Goal: Information Seeking & Learning: Compare options

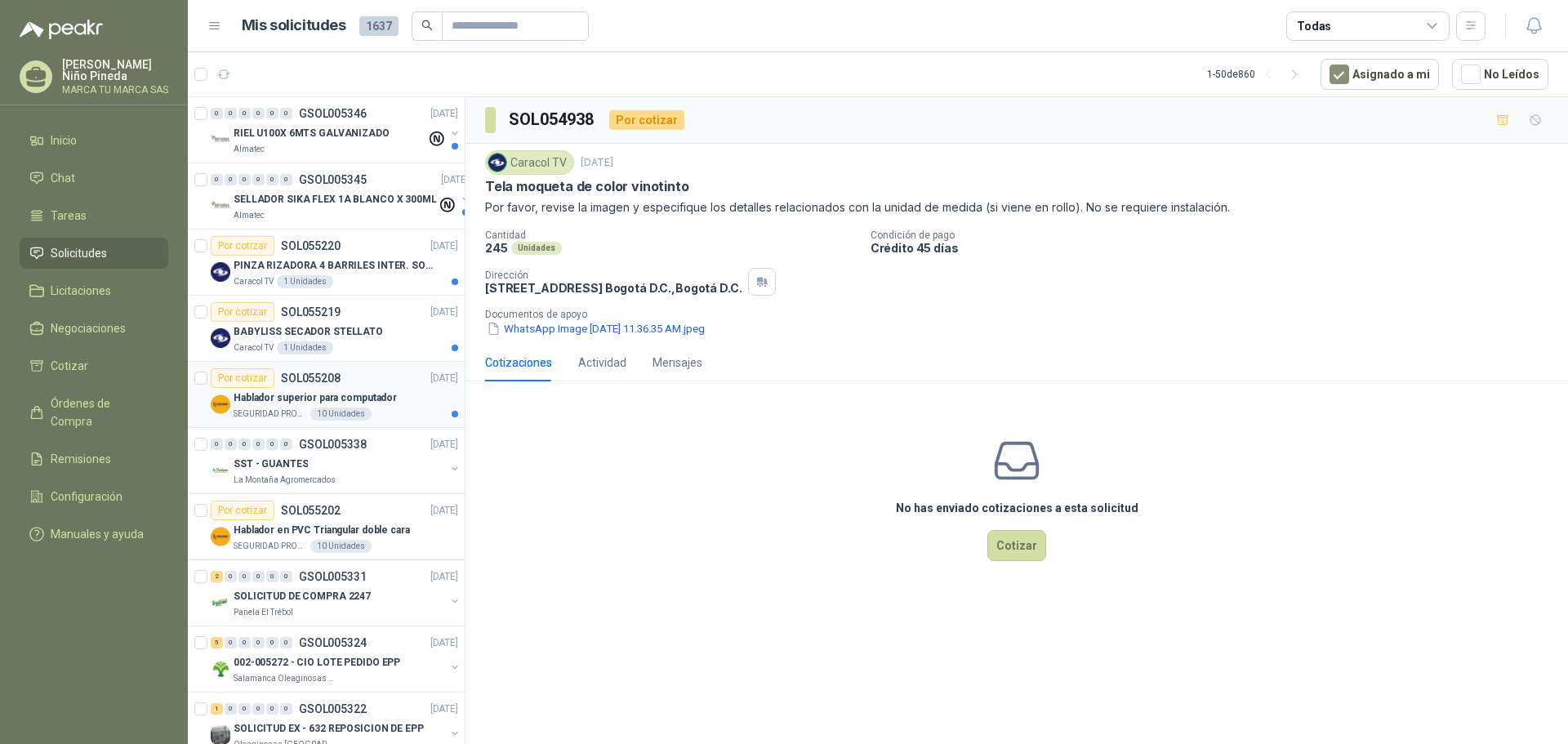
drag, startPoint x: 311, startPoint y: 402, endPoint x: 370, endPoint y: 410, distance: 59.5
click at [311, 402] on p "Hablador superior para computador" at bounding box center [315, 398] width 163 height 16
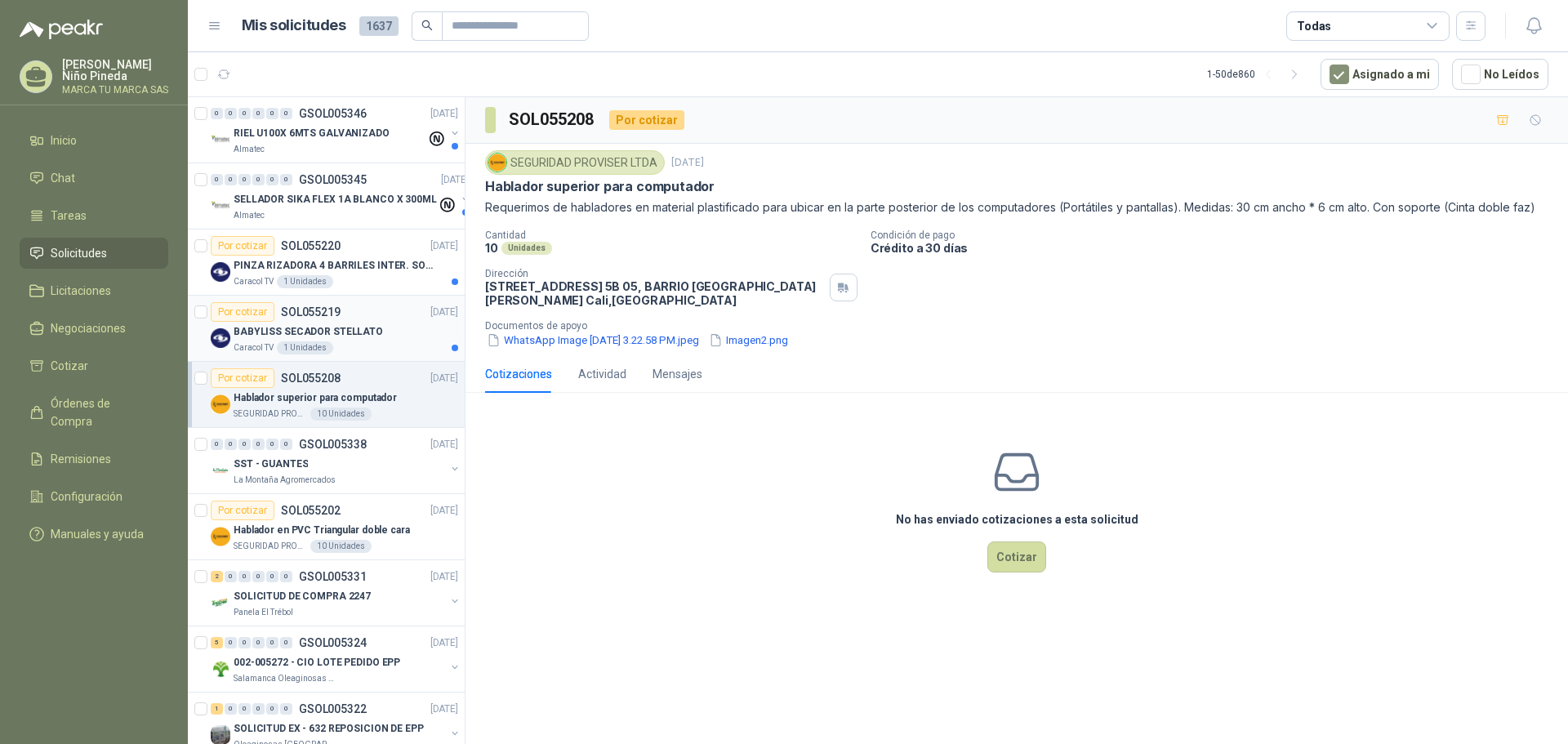
click at [381, 335] on div "BABYLISS SECADOR STELLATO" at bounding box center [346, 332] width 225 height 19
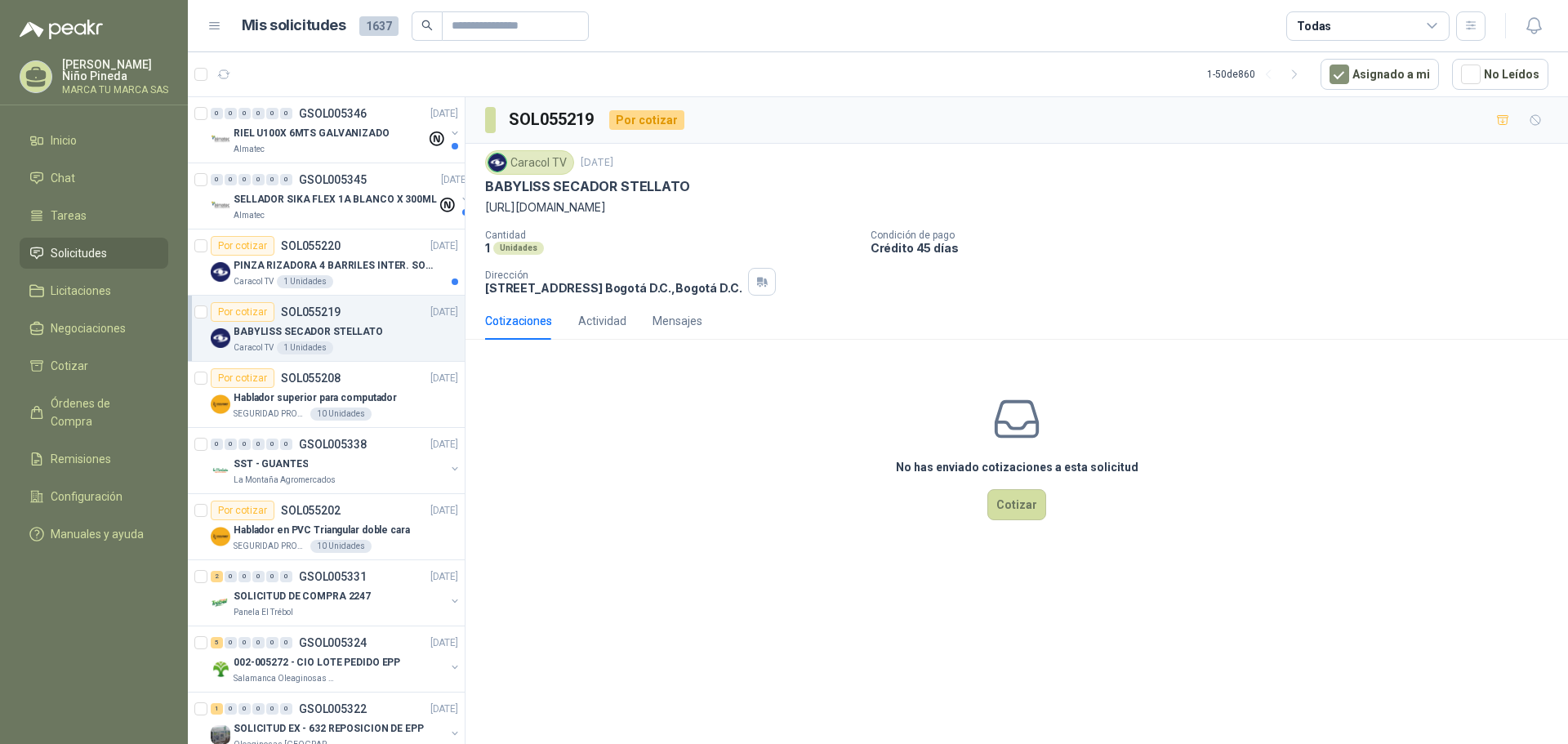
drag, startPoint x: 852, startPoint y: 203, endPoint x: 485, endPoint y: 206, distance: 367.0
click at [485, 206] on p "https://www.babylissprocolombia.com/producto/secador-stellato/" at bounding box center [1017, 207] width 1063 height 18
copy p "https://www.babylissprocolombia.com/producto/secador-stellato/"
click at [309, 267] on p "PINZA RIZADORA 4 BARRILES INTER. SOL-GEL BABYLISS SECADOR STELLATO" at bounding box center [335, 267] width 203 height 16
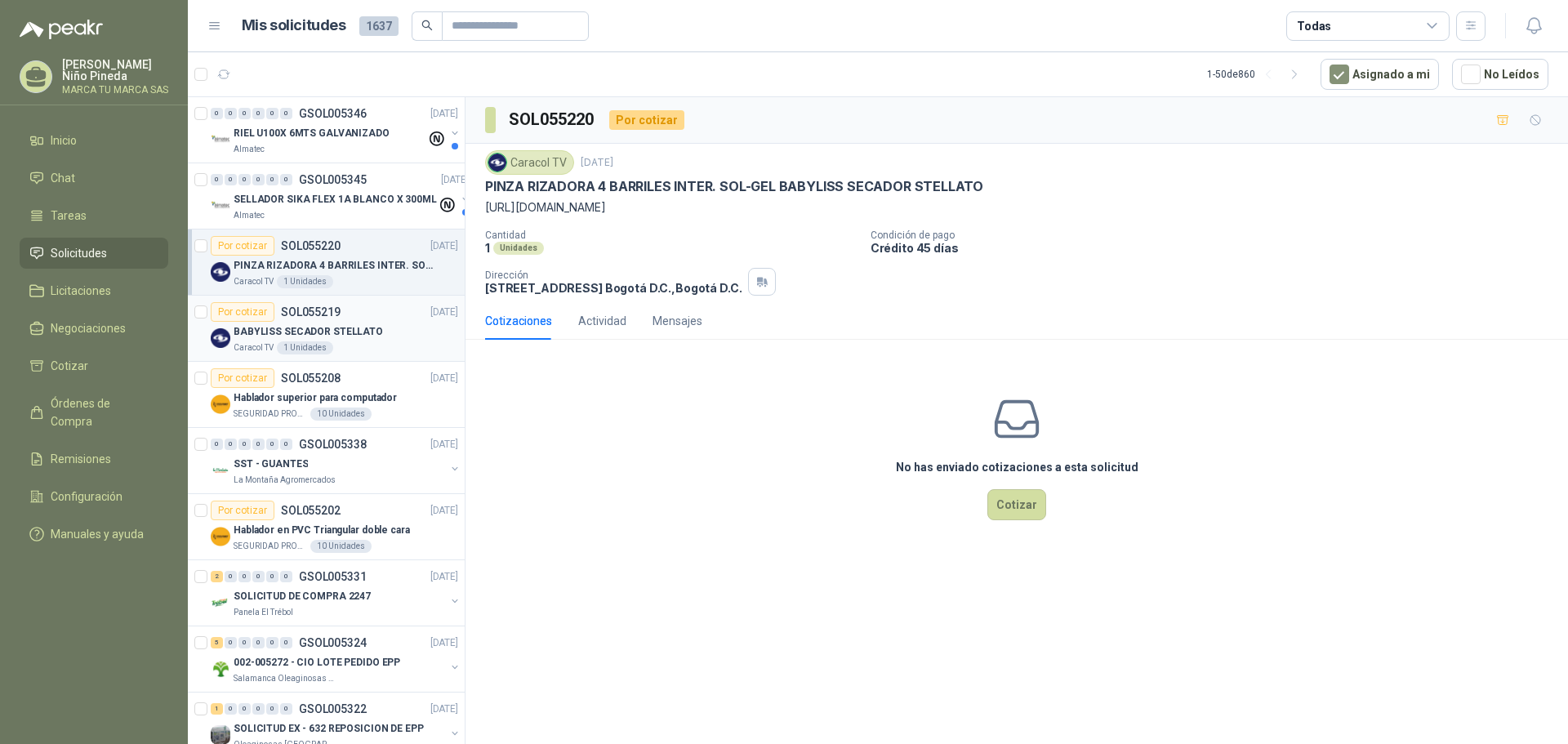
click at [357, 339] on p "BABYLISS SECADOR STELLATO" at bounding box center [308, 332] width 149 height 16
click at [351, 252] on div "Por cotizar SOL055220 08/09/25" at bounding box center [334, 246] width 247 height 19
drag, startPoint x: 963, startPoint y: 203, endPoint x: 487, endPoint y: 211, distance: 476.1
click at [487, 211] on p "https://www.babylissprocolombia.com/producto/pinza-rizadora-4-barriles-intercam…" at bounding box center [1017, 207] width 1063 height 18
copy p "https://www.babylissprocolombia.com/producto/pinza-rizadora-4-barriles-intercam…"
